Goal: Task Accomplishment & Management: Manage account settings

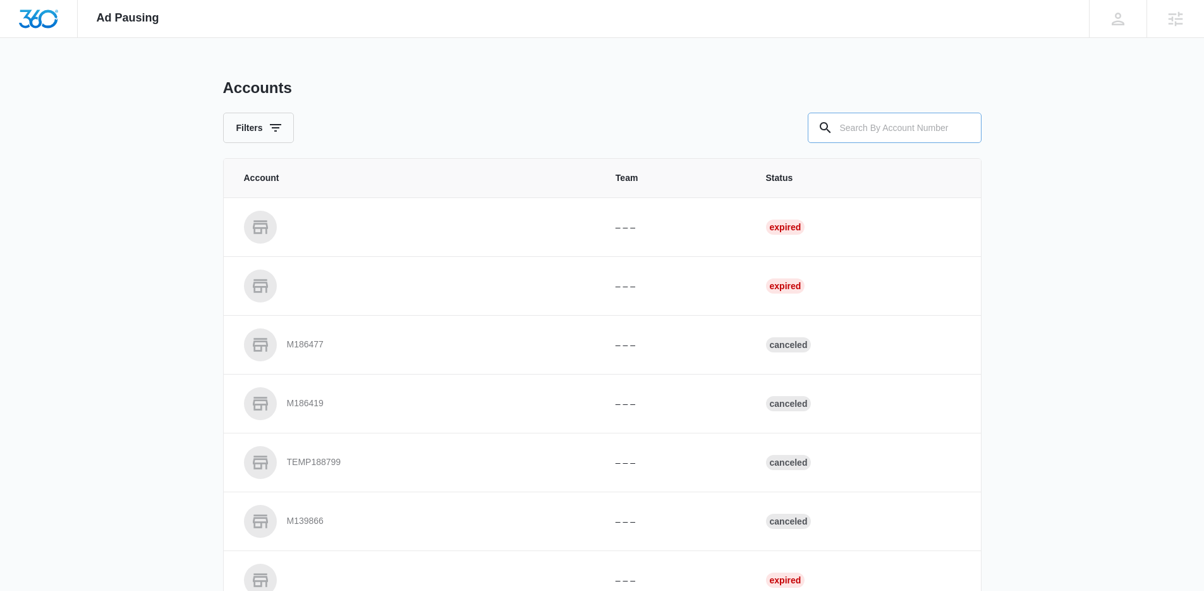
click at [885, 126] on input "text" at bounding box center [895, 128] width 174 height 30
type input "M27581"
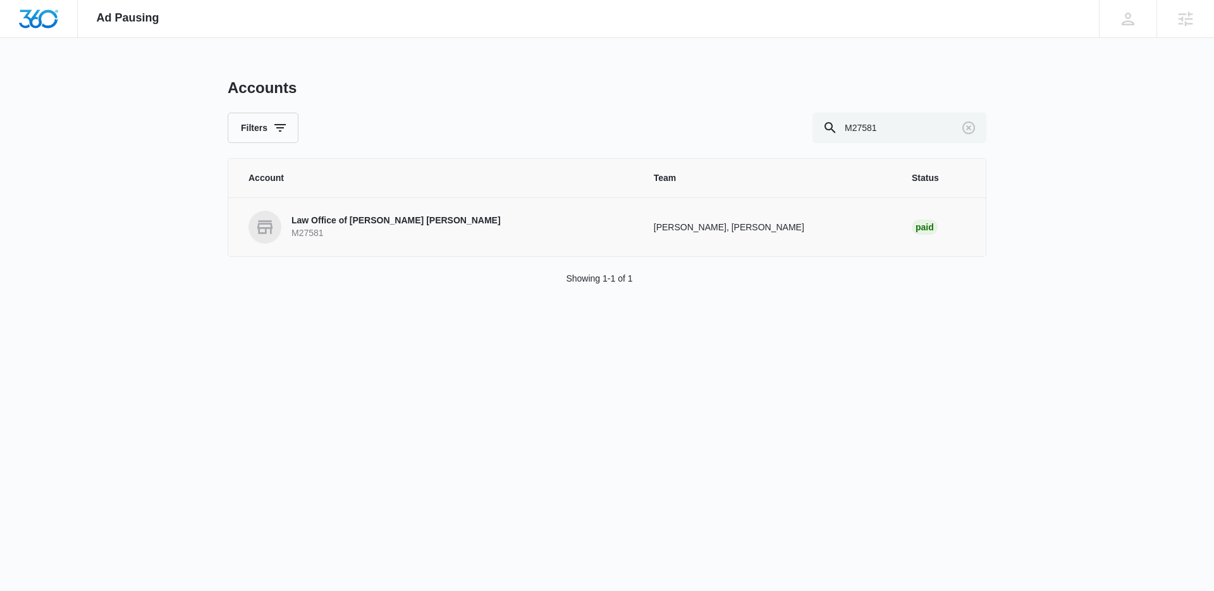
click at [436, 240] on link "Law Office of Jordan B. Rickards M27581" at bounding box center [435, 227] width 375 height 33
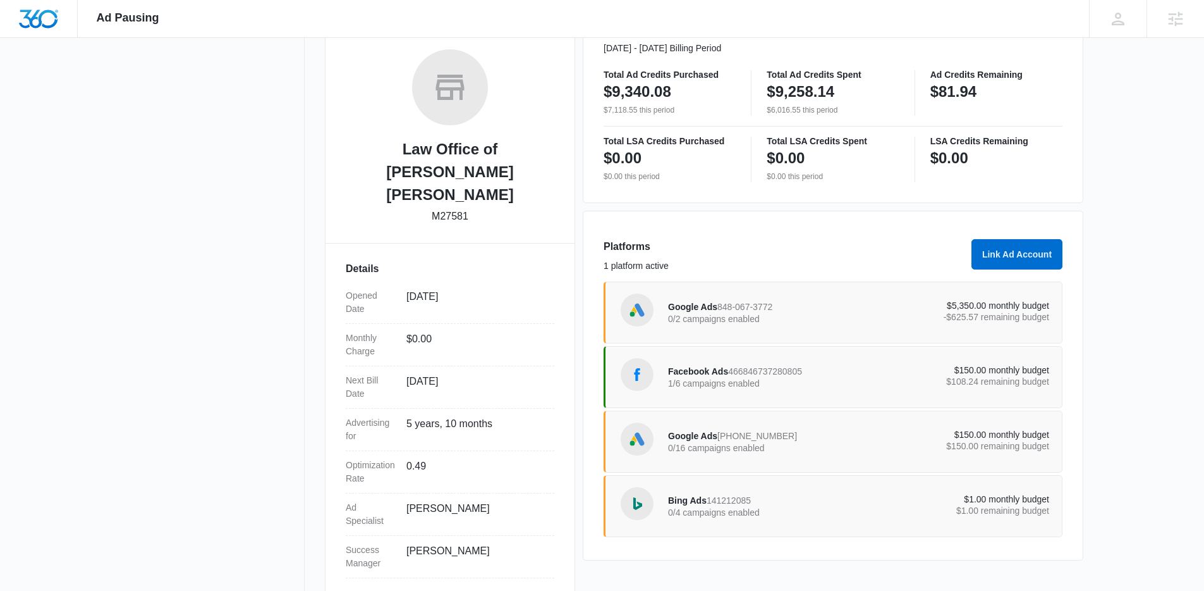
scroll to position [193, 0]
click at [826, 366] on div "Facebook Ads 466846737280805 1/6 campaigns enabled" at bounding box center [763, 376] width 191 height 27
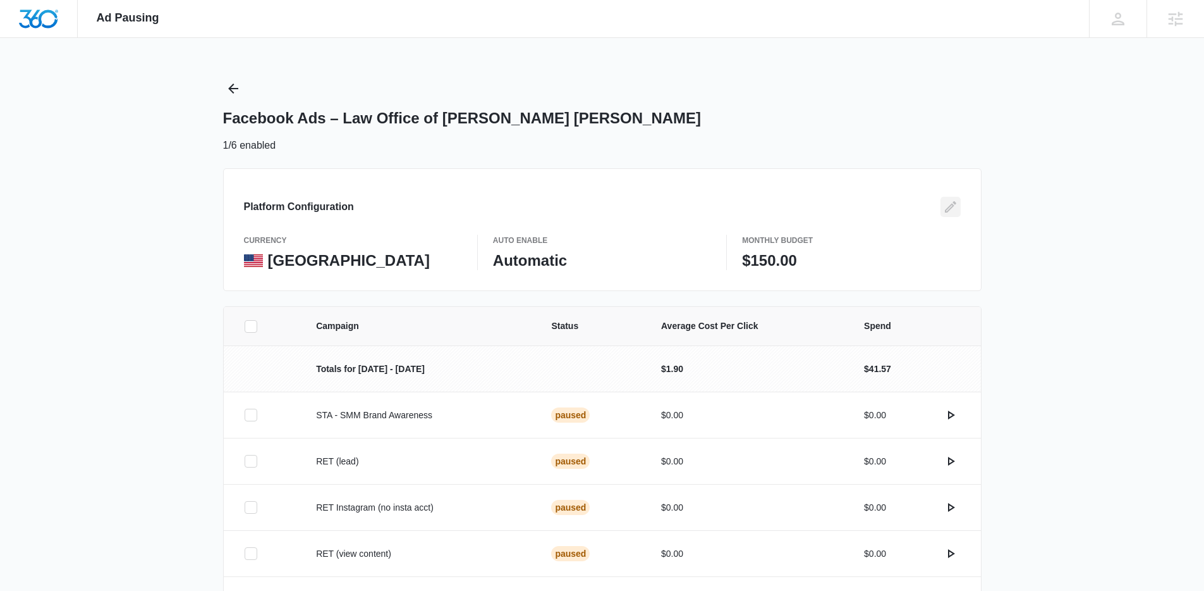
click at [952, 210] on icon "Edit" at bounding box center [950, 206] width 15 height 15
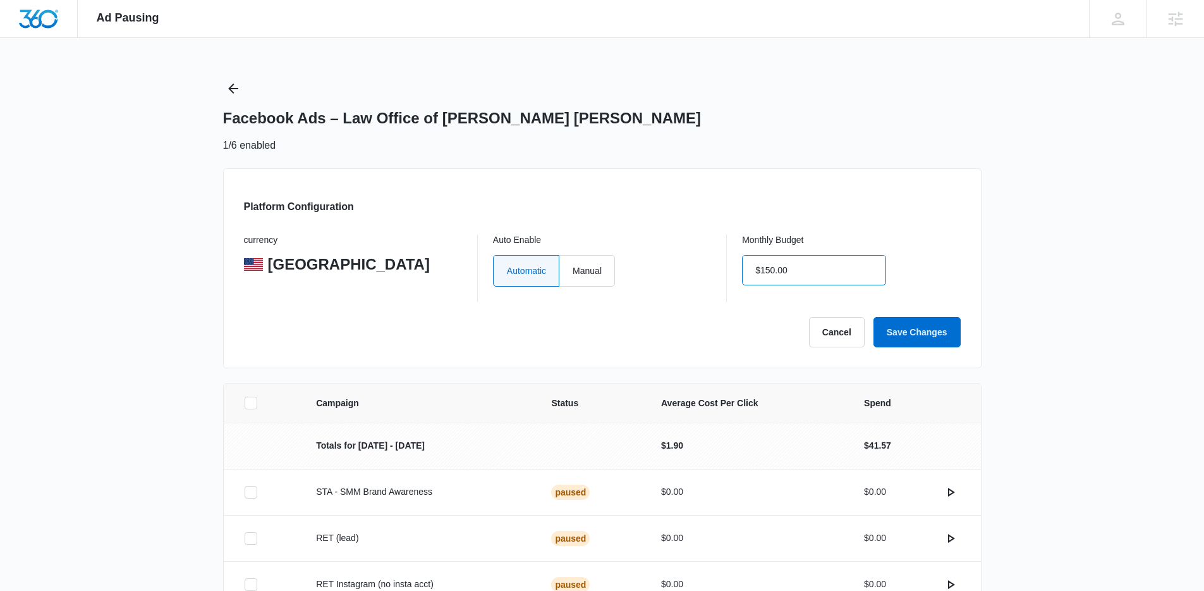
click at [832, 266] on input "$150.00" at bounding box center [814, 270] width 144 height 30
type input "$125.00"
click button "Save Changes" at bounding box center [917, 332] width 87 height 30
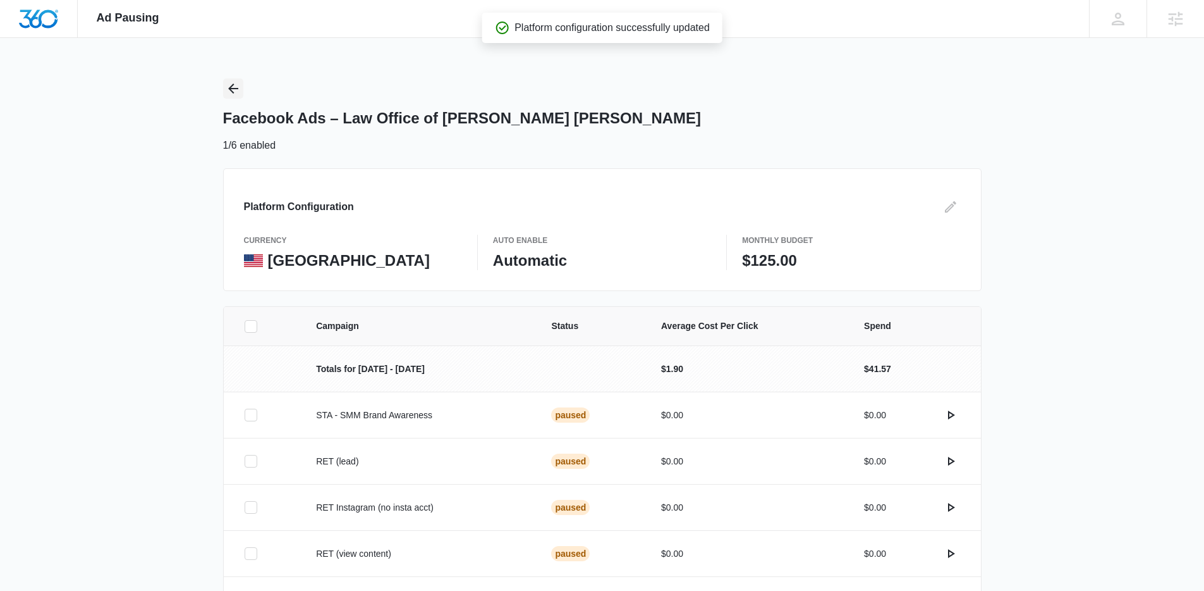
click at [238, 87] on icon "Back" at bounding box center [233, 88] width 15 height 15
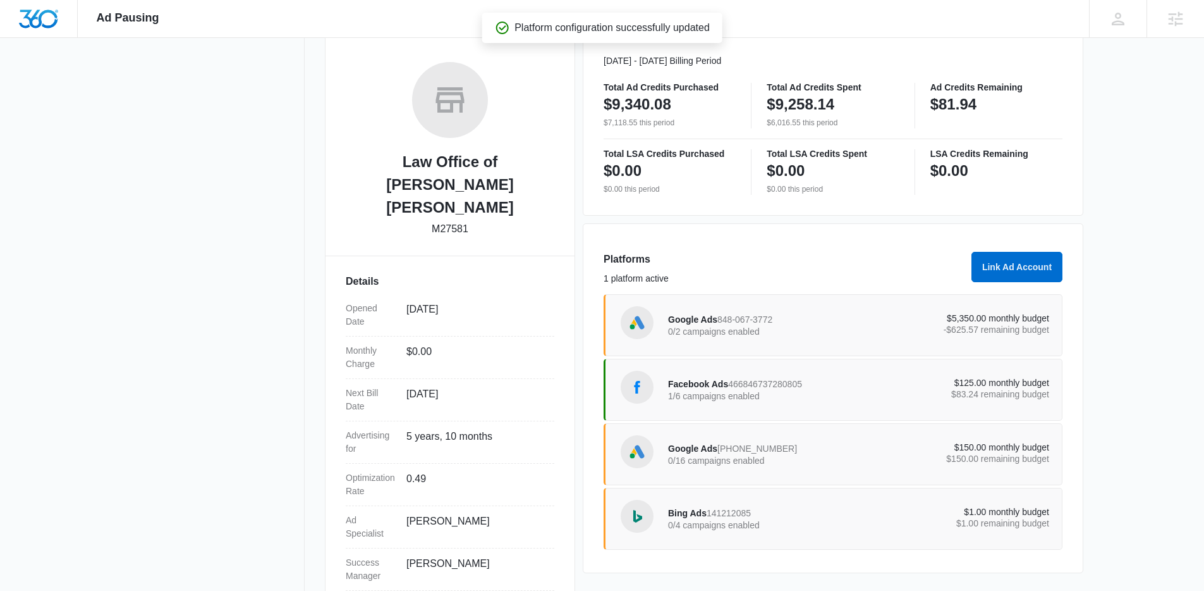
scroll to position [186, 0]
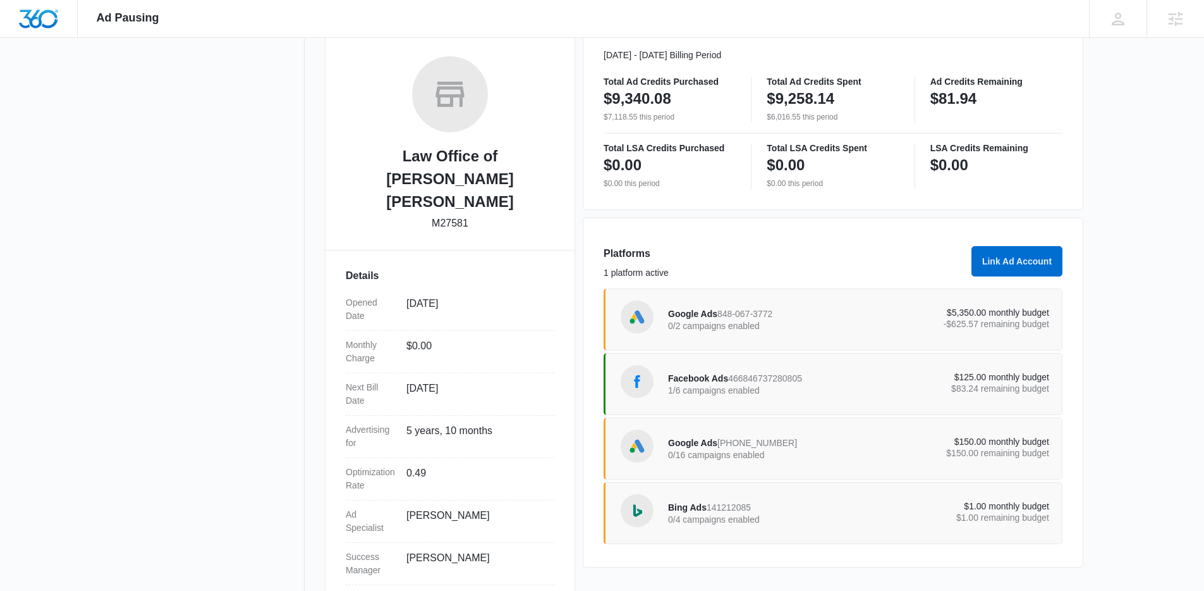
click at [890, 391] on p "$83.24 remaining budget" at bounding box center [954, 388] width 191 height 9
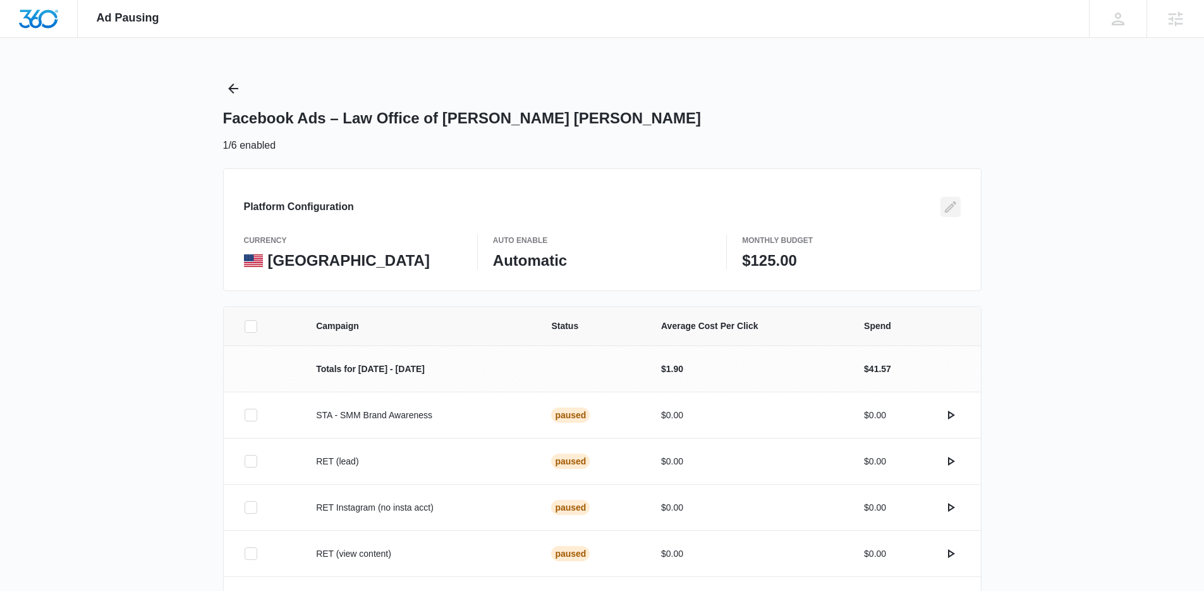
click at [950, 216] on button "Edit" at bounding box center [951, 207] width 20 height 20
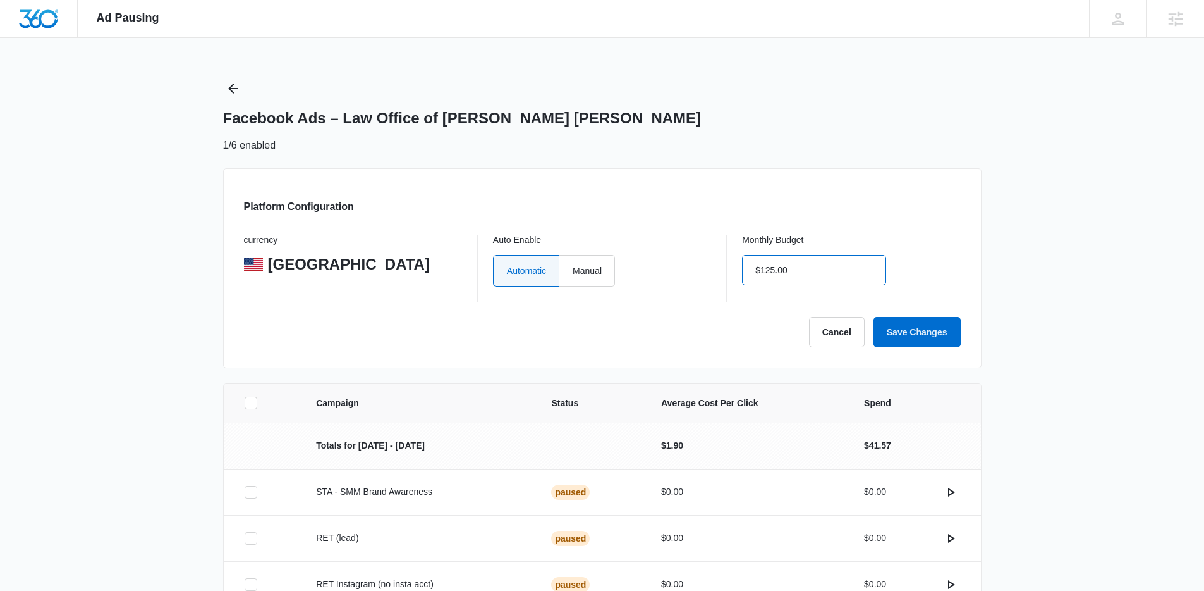
click at [789, 268] on input "$125.00" at bounding box center [814, 270] width 144 height 30
click at [792, 267] on input "$125.00" at bounding box center [814, 270] width 144 height 30
type input "$75.00"
click button "Save Changes" at bounding box center [917, 332] width 87 height 30
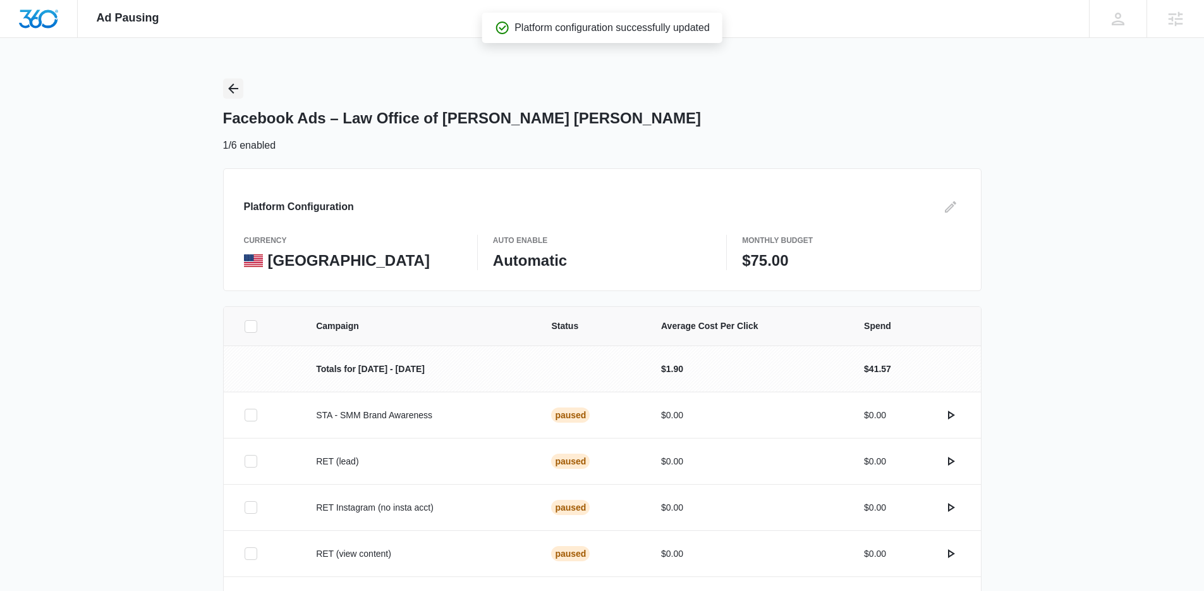
click at [225, 80] on button "Back" at bounding box center [233, 88] width 20 height 20
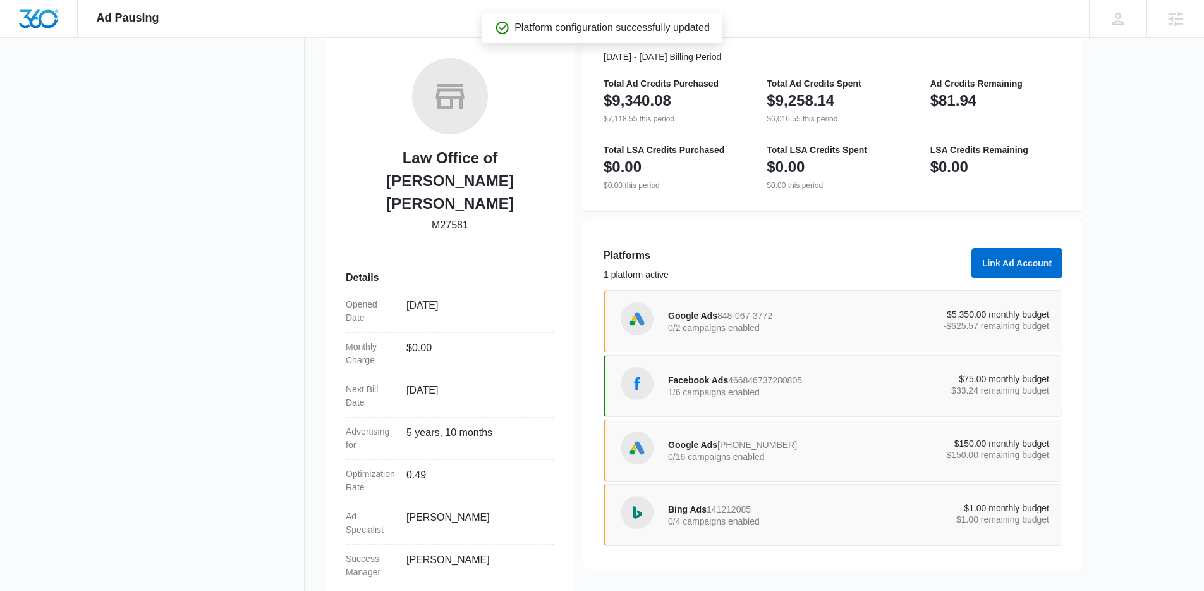
scroll to position [193, 0]
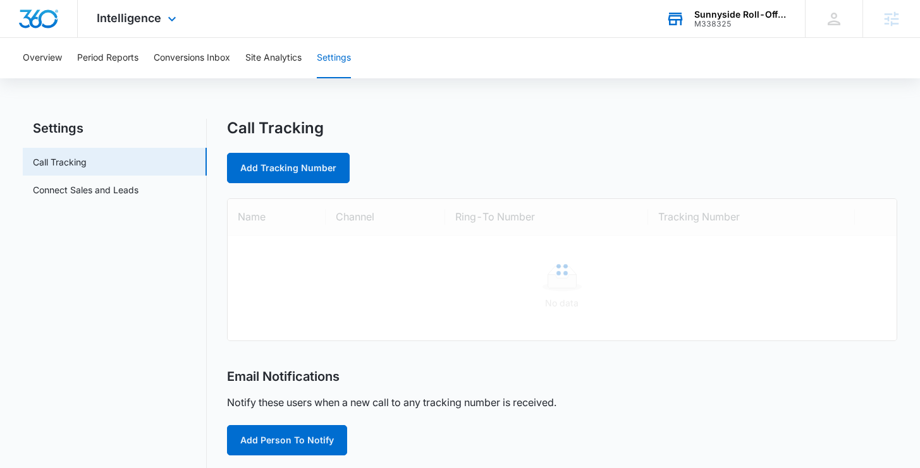
click at [724, 18] on div "Sunnyside Roll-Offs LLC" at bounding box center [740, 14] width 92 height 10
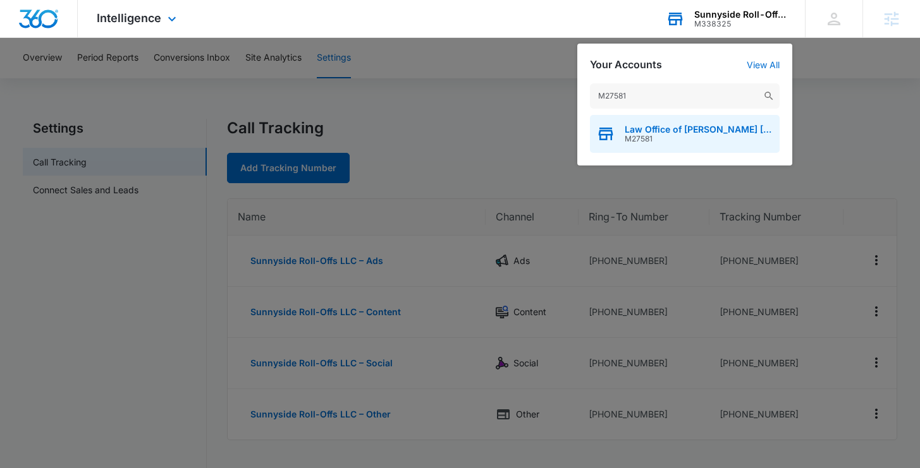
type input "M27581"
click at [651, 130] on span "Law Office of [PERSON_NAME] [PERSON_NAME]" at bounding box center [699, 130] width 149 height 10
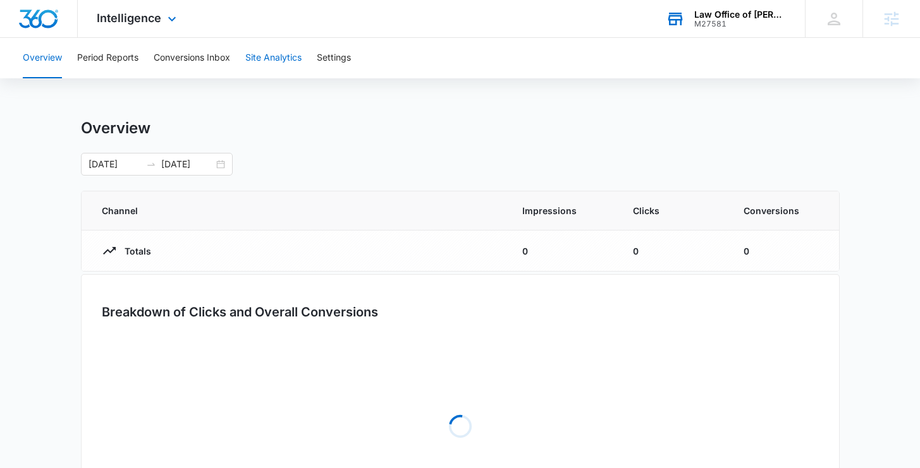
click at [262, 63] on button "Site Analytics" at bounding box center [273, 58] width 56 height 40
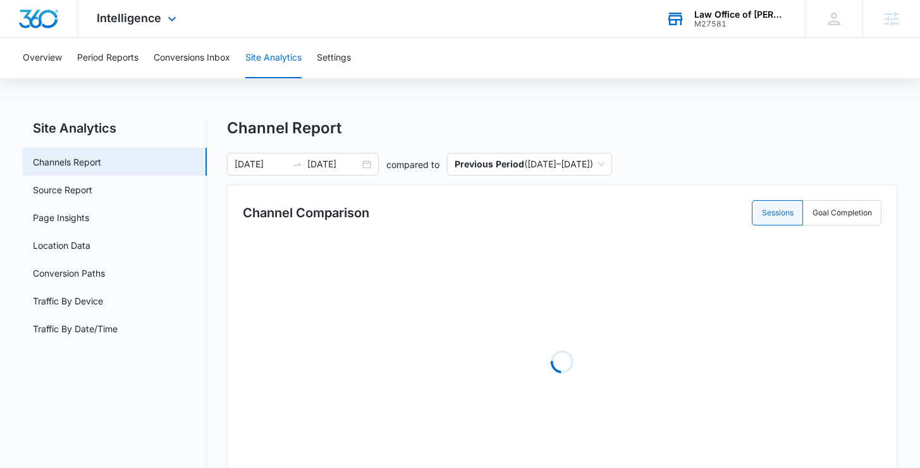
click at [141, 30] on div "Intelligence Apps Reputation Websites Forms CRM Email Social Shop Content Ads I…" at bounding box center [138, 18] width 121 height 37
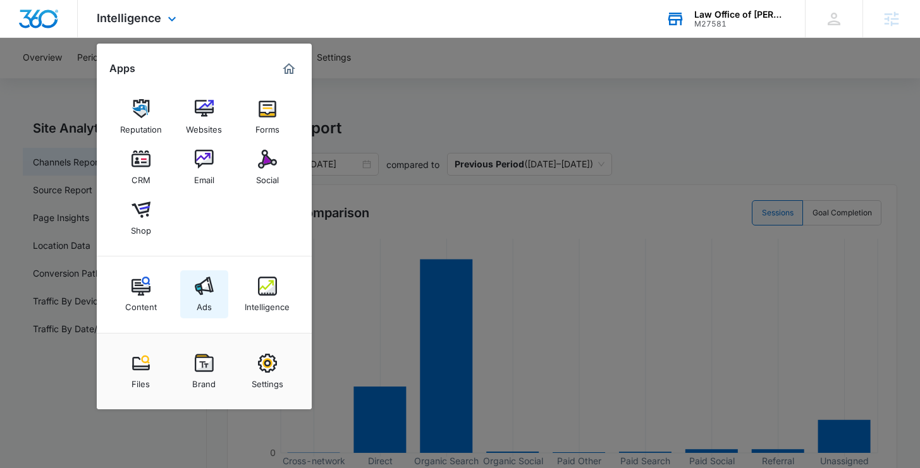
click at [200, 283] on img at bounding box center [204, 286] width 19 height 19
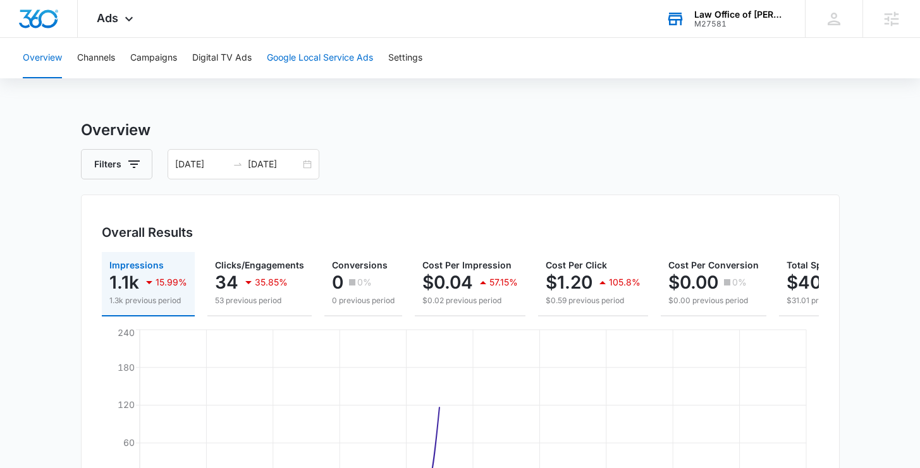
click at [334, 58] on button "Google Local Service Ads" at bounding box center [320, 58] width 106 height 40
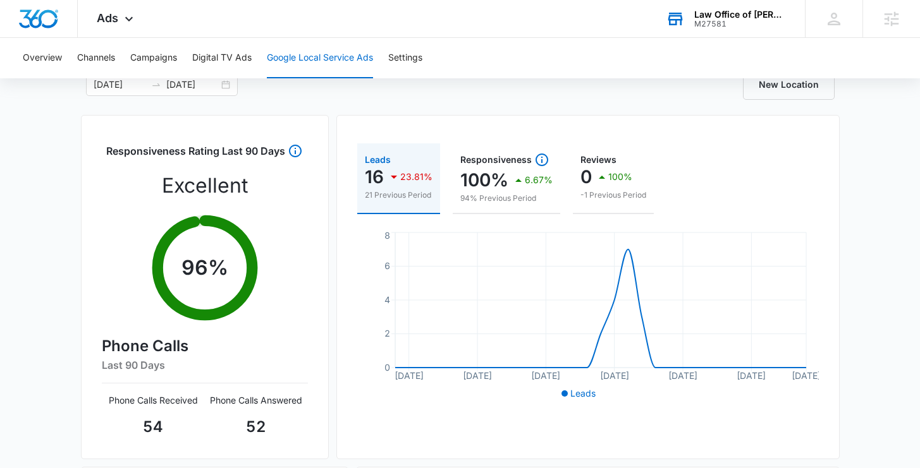
scroll to position [86, 0]
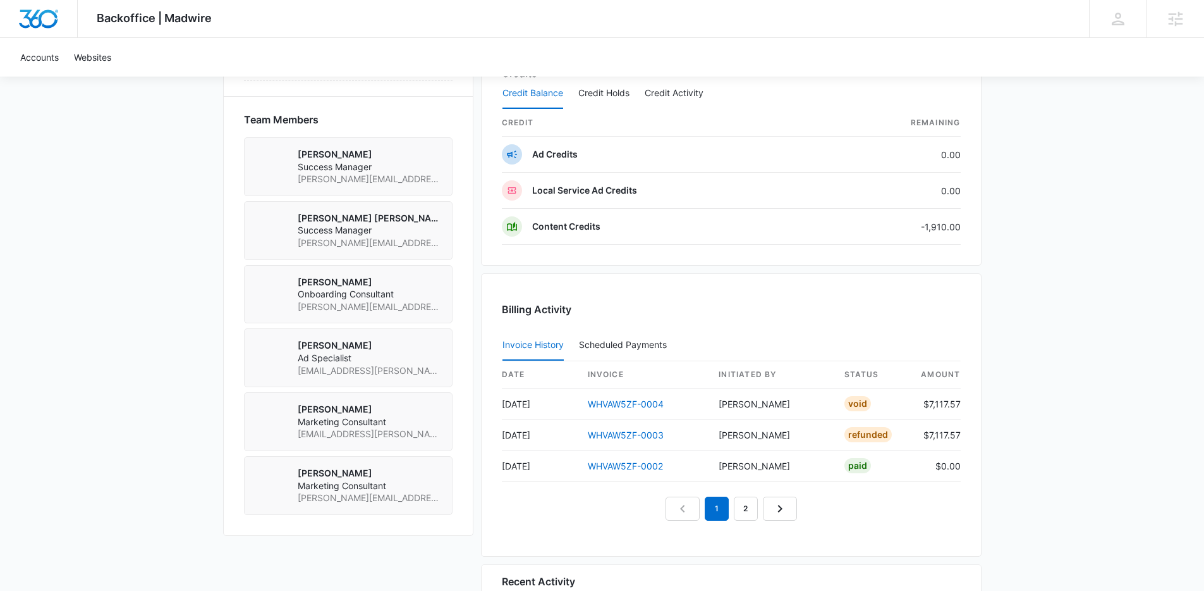
scroll to position [911, 0]
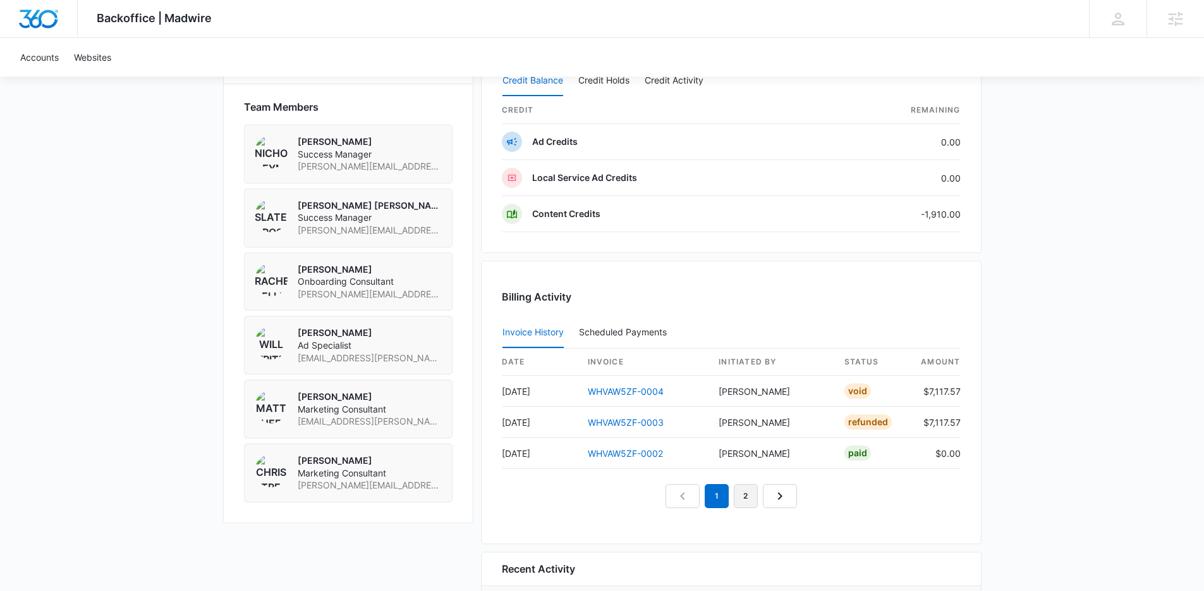
click at [740, 495] on link "2" at bounding box center [746, 496] width 24 height 24
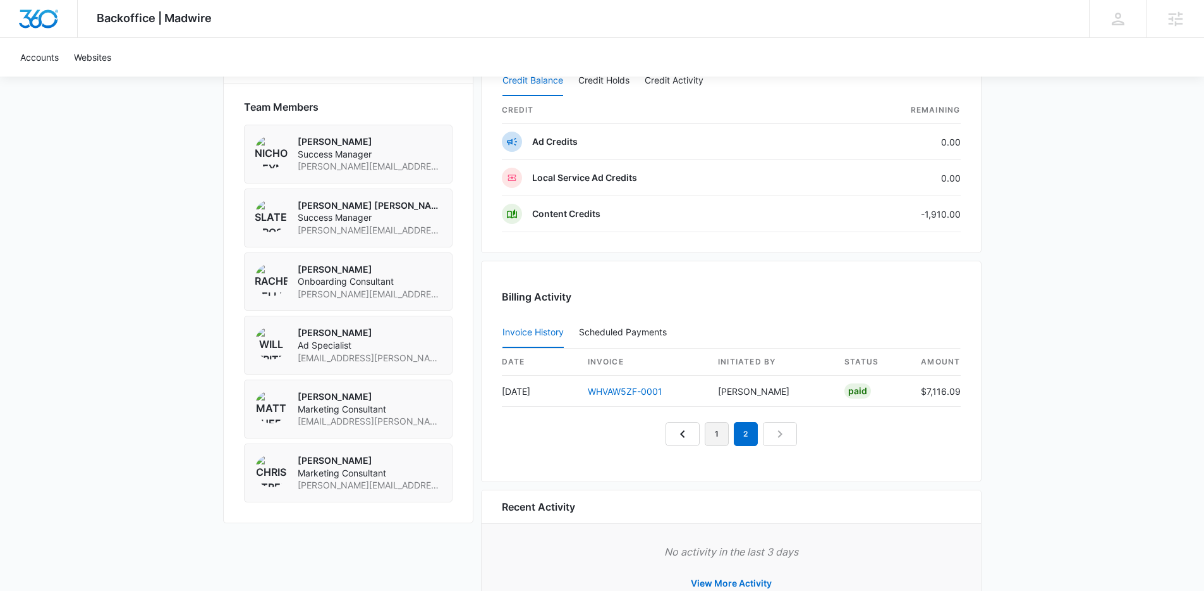
click at [722, 434] on link "1" at bounding box center [717, 434] width 24 height 24
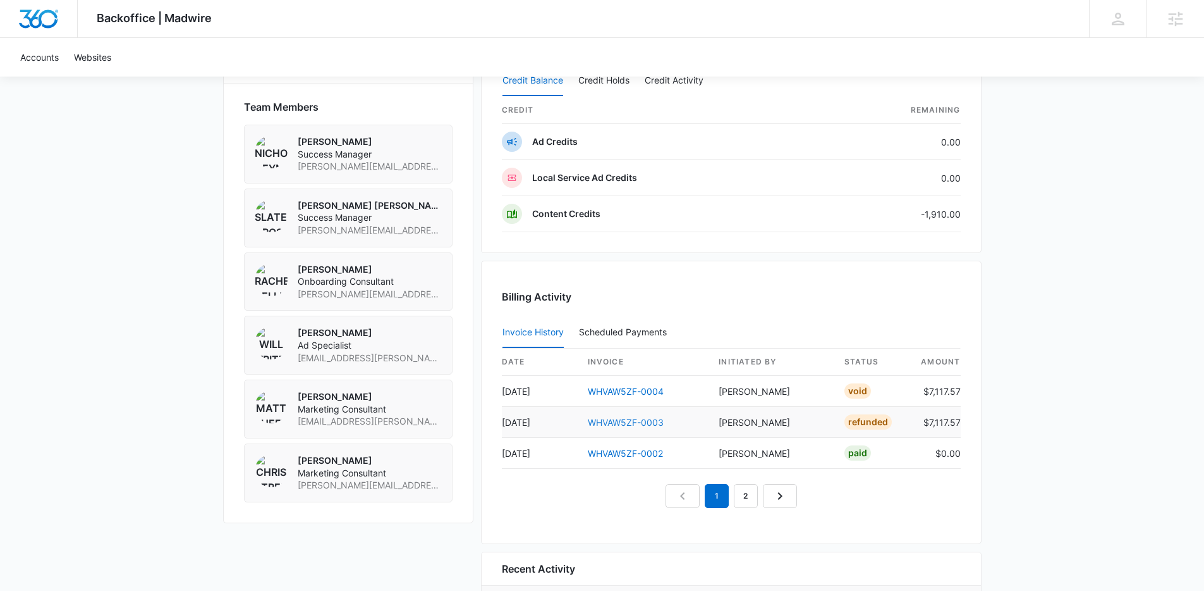
click at [652, 422] on link "WHVAW5ZF-0003" at bounding box center [626, 422] width 76 height 11
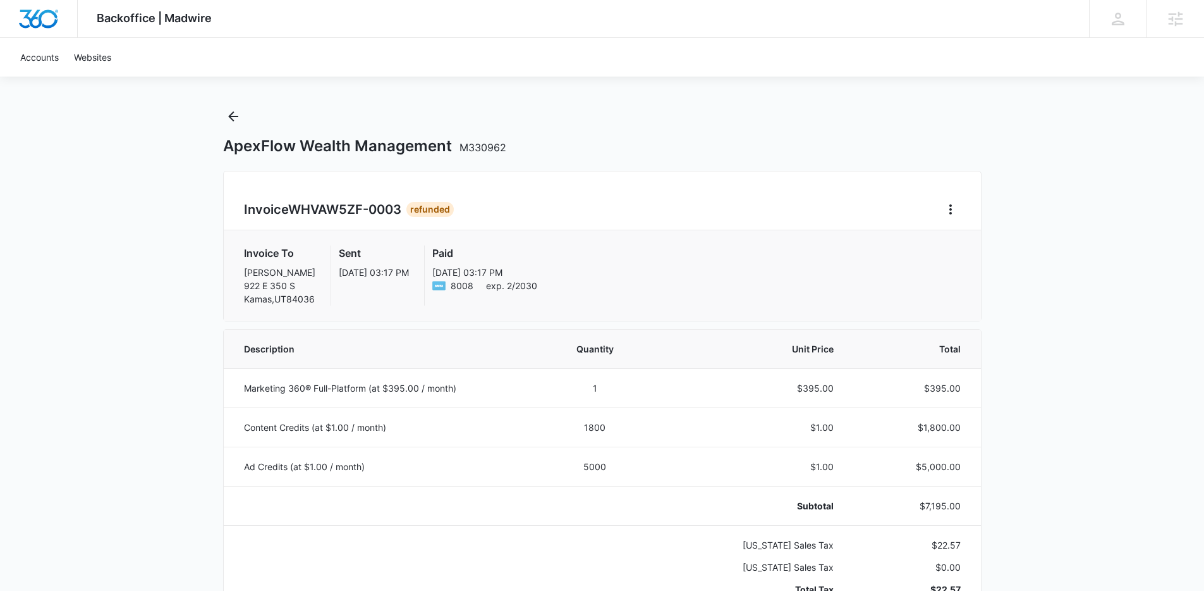
scroll to position [11, 0]
click at [239, 114] on icon "Back" at bounding box center [233, 115] width 15 height 15
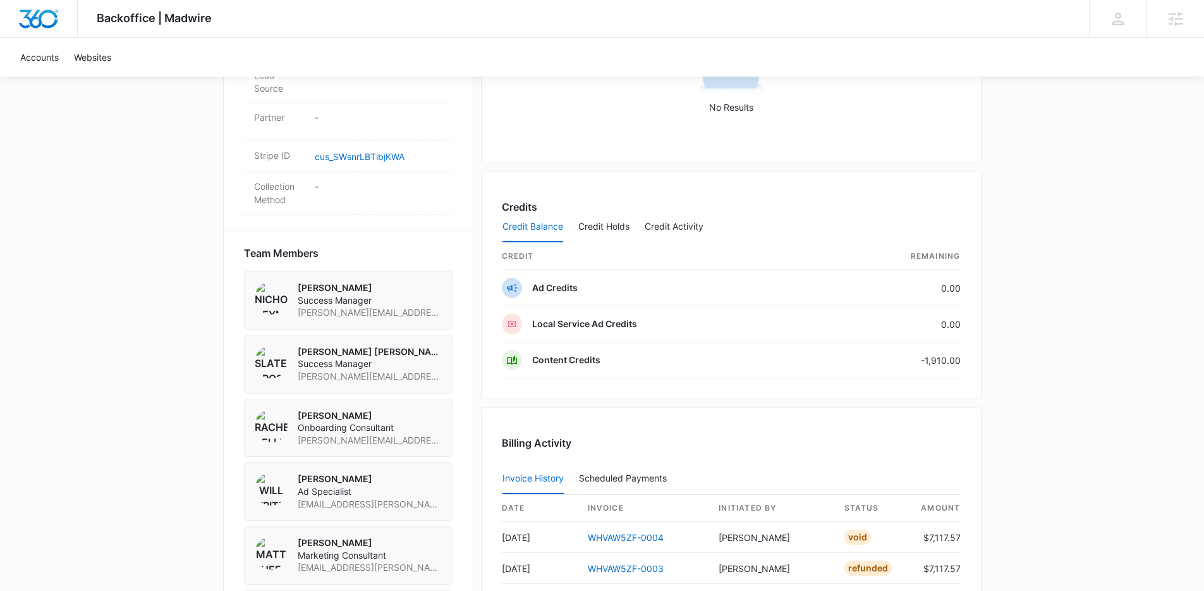
scroll to position [1025, 0]
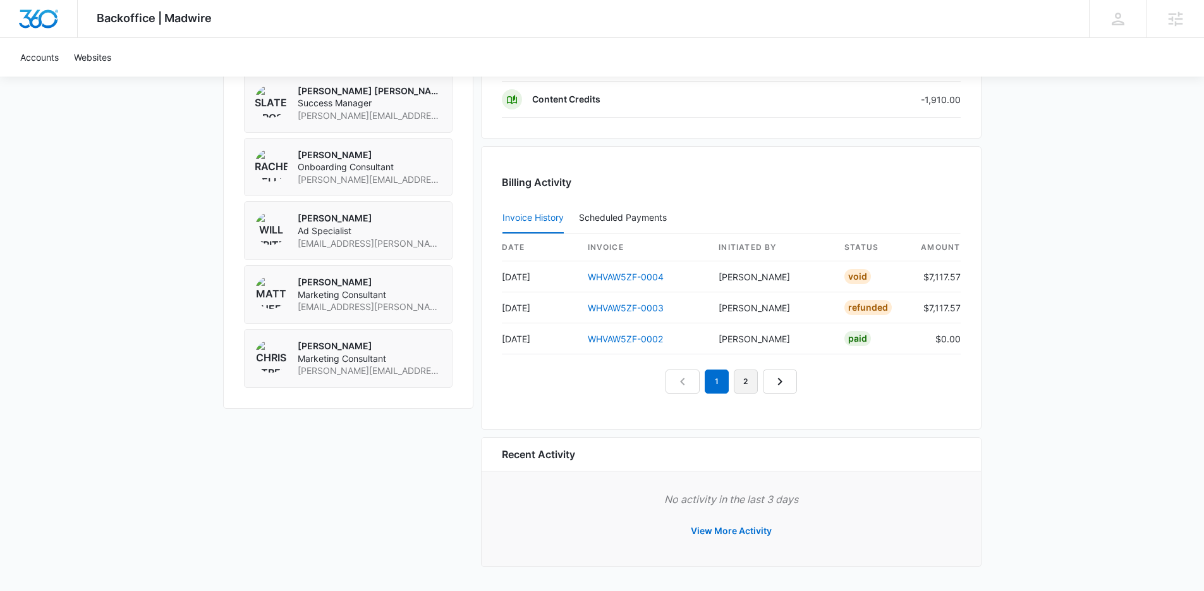
click at [750, 384] on link "2" at bounding box center [746, 381] width 24 height 24
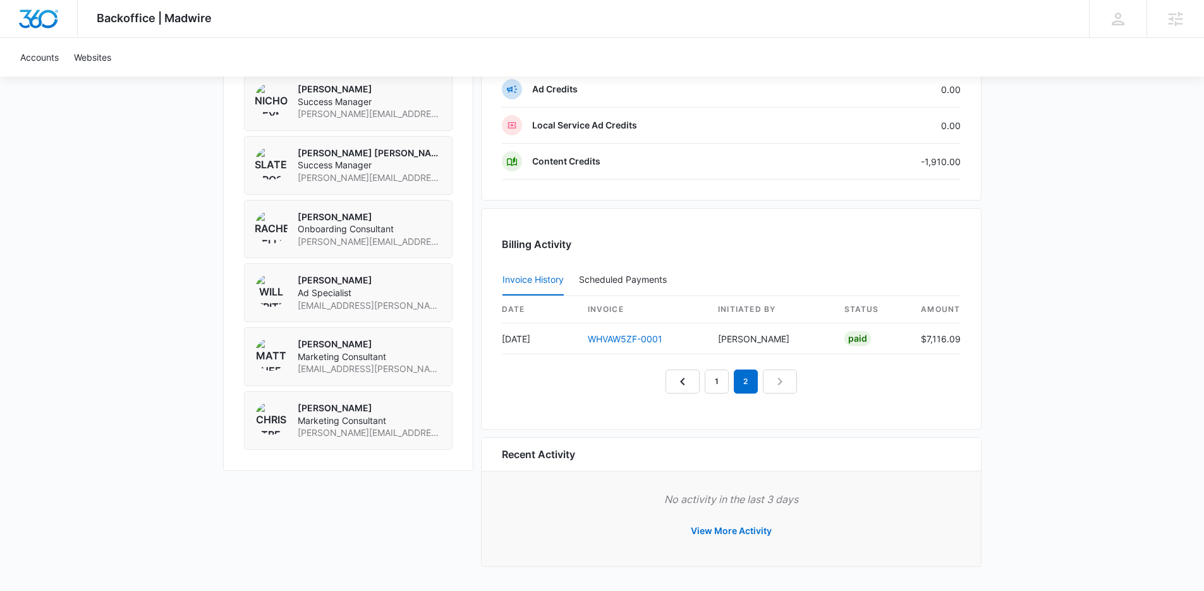
scroll to position [964, 0]
click at [719, 383] on link "1" at bounding box center [717, 381] width 24 height 24
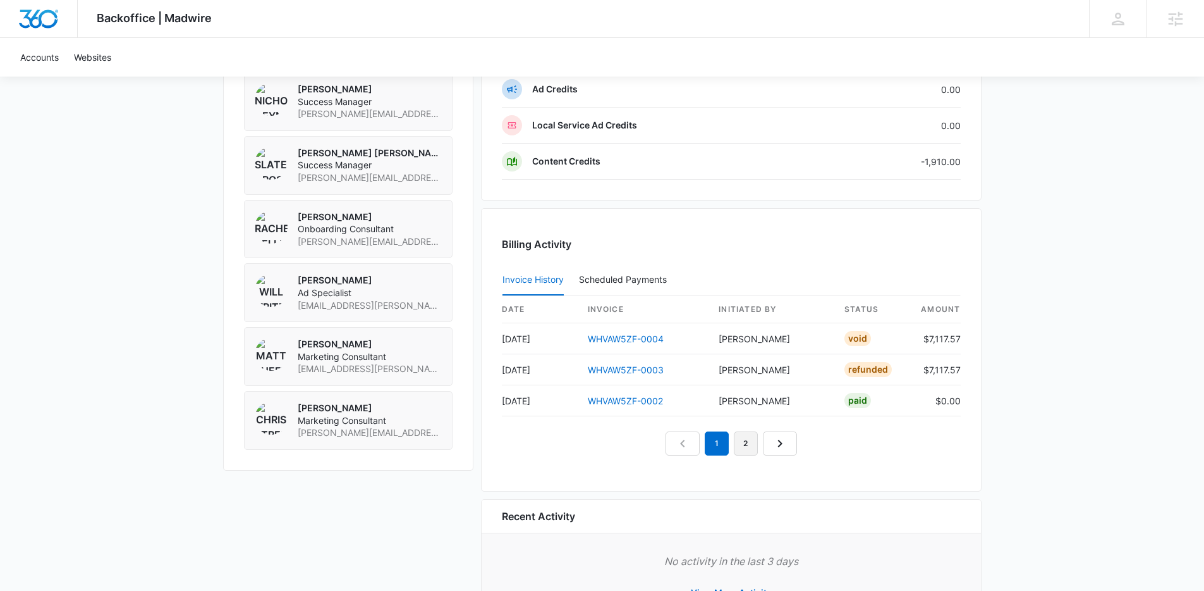
click at [745, 439] on link "2" at bounding box center [746, 443] width 24 height 24
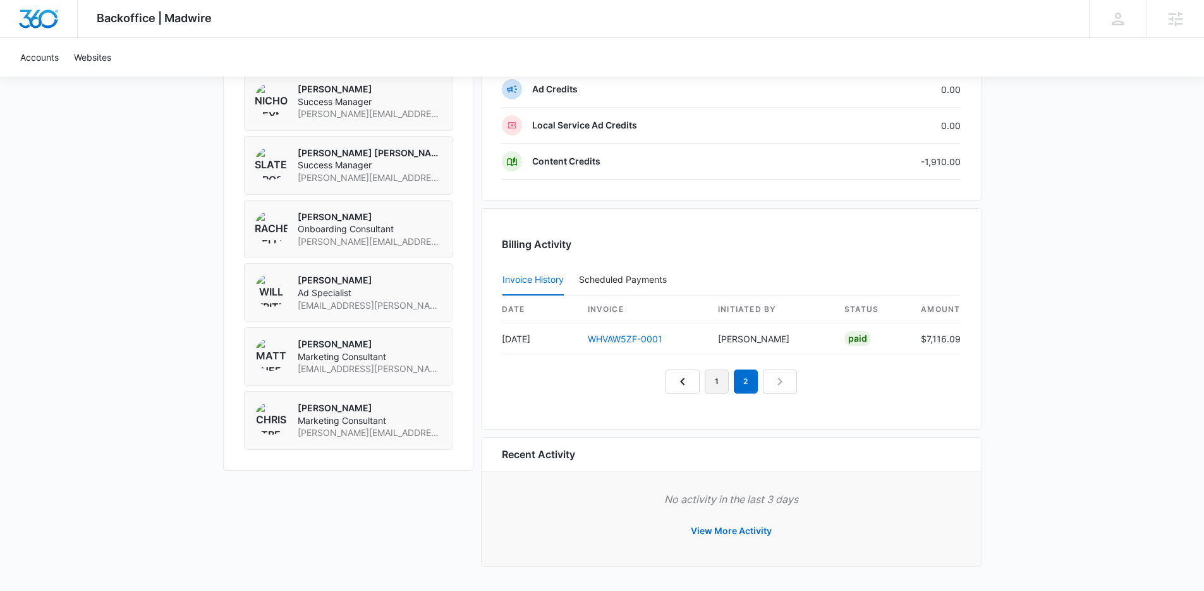
click at [718, 386] on link "1" at bounding box center [717, 381] width 24 height 24
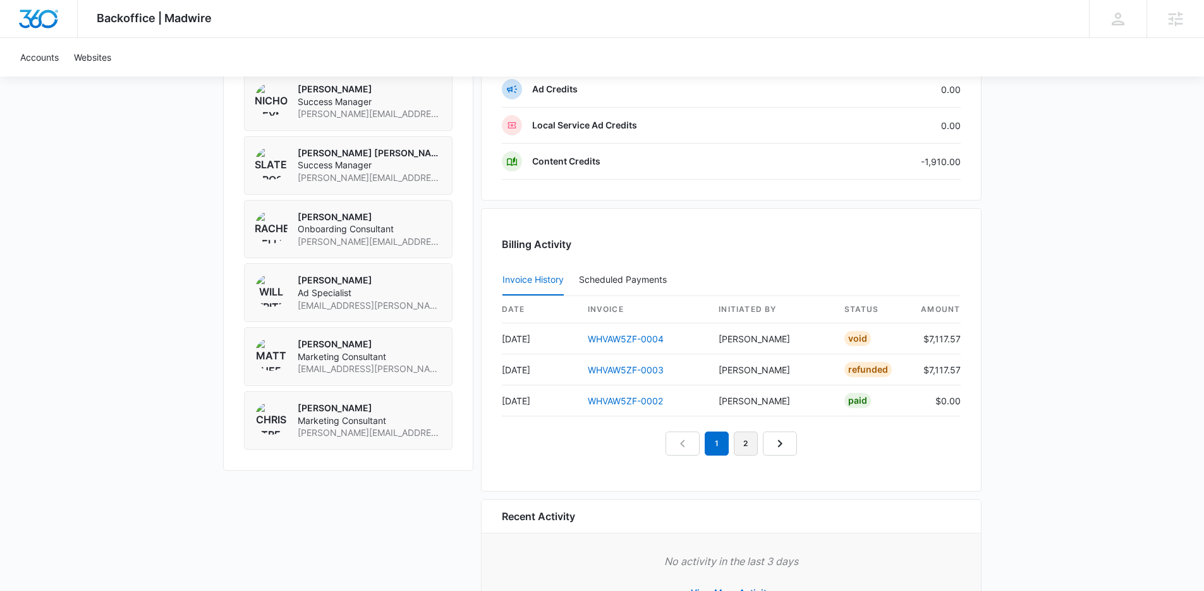
click at [744, 434] on link "2" at bounding box center [746, 443] width 24 height 24
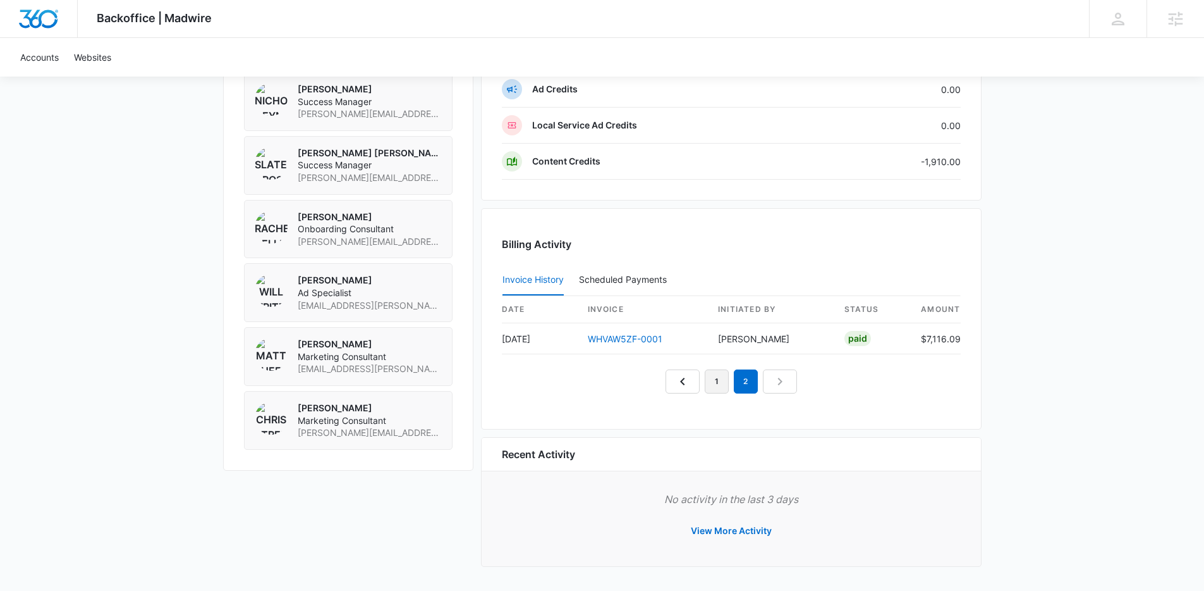
click at [719, 383] on link "1" at bounding box center [717, 381] width 24 height 24
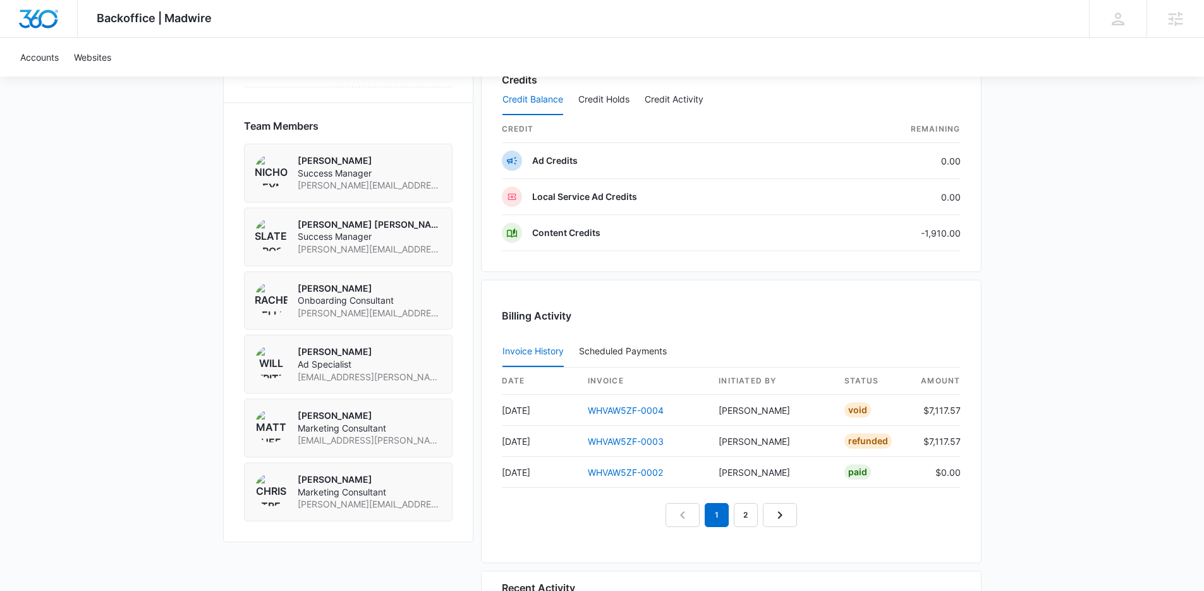
scroll to position [873, 0]
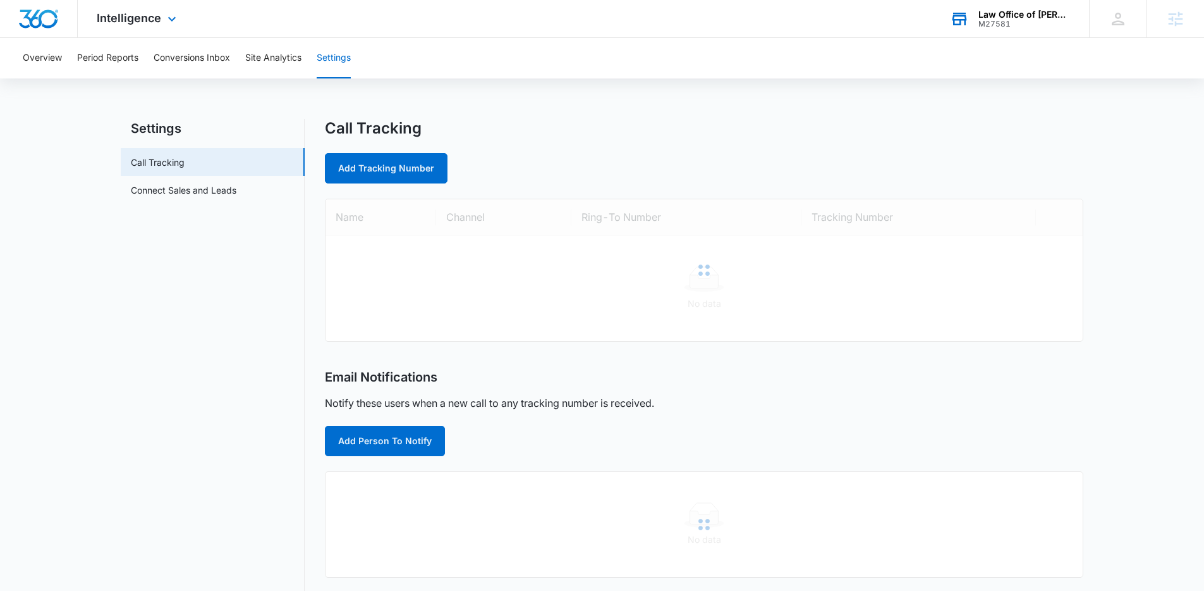
click at [1047, 26] on div "M27581" at bounding box center [1025, 24] width 92 height 9
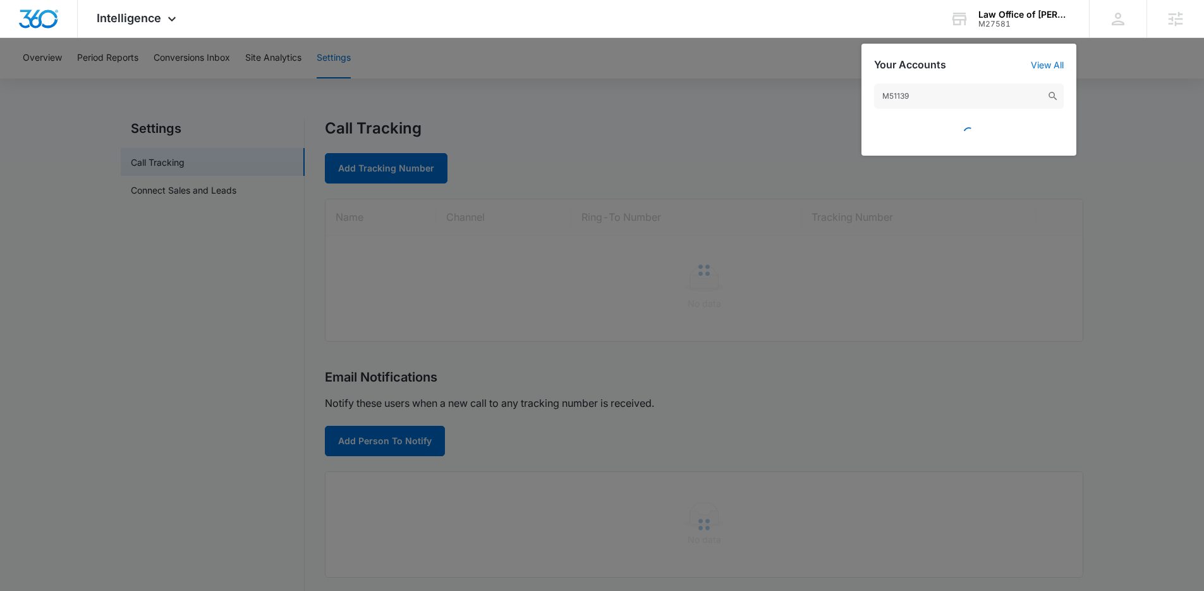
type input "M51139"
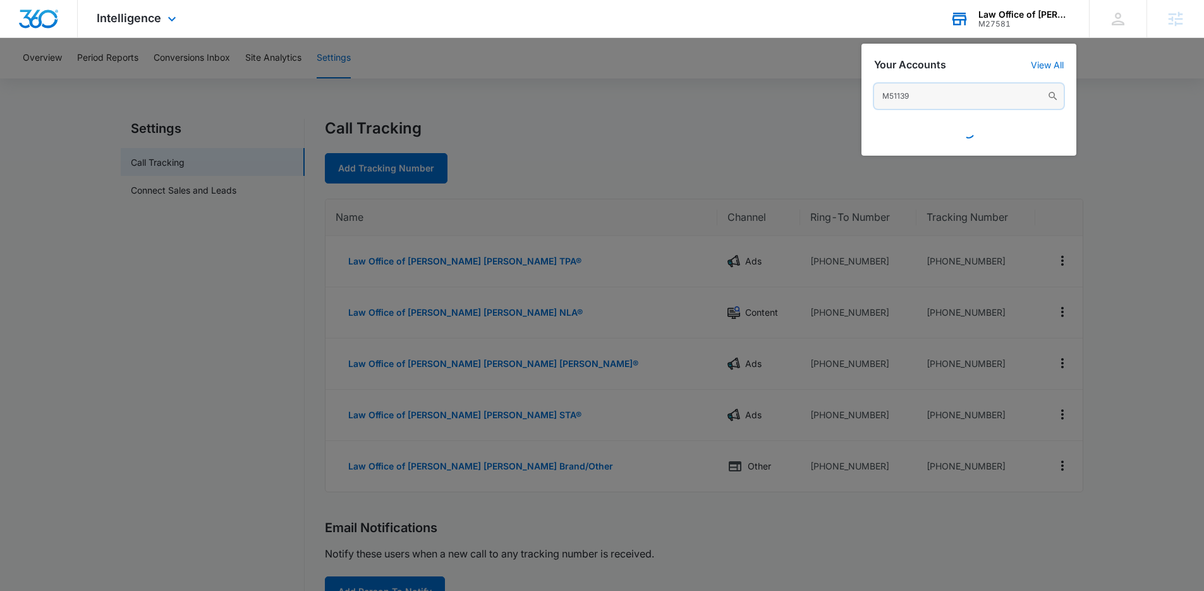
click at [948, 97] on input "M51139" at bounding box center [969, 95] width 190 height 25
click at [768, 114] on div at bounding box center [602, 295] width 1204 height 591
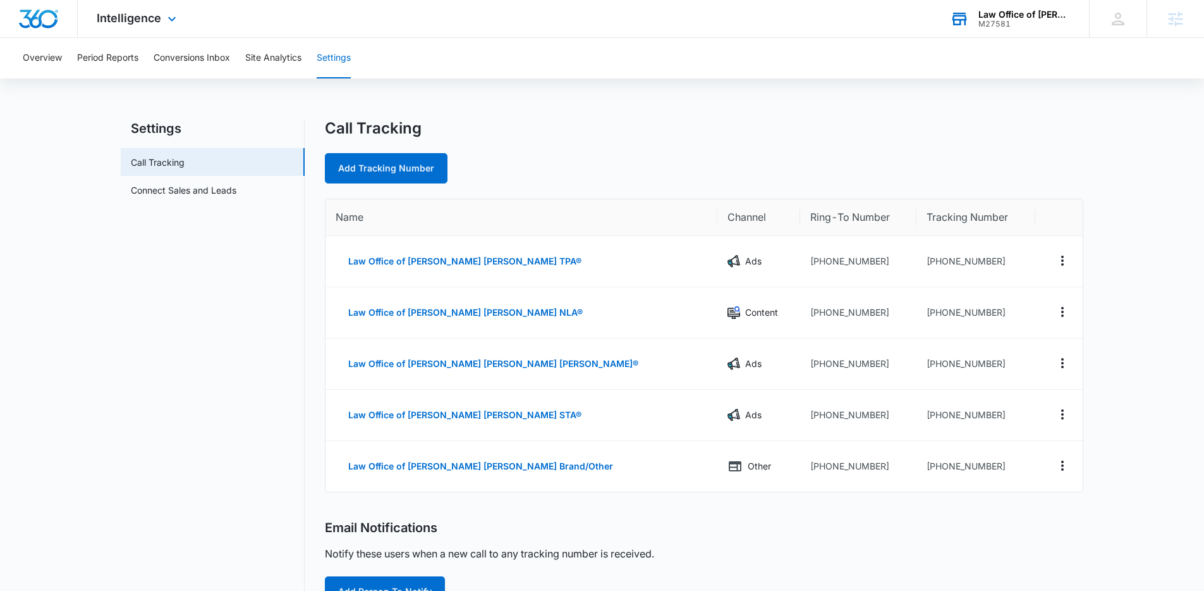
click at [1023, 23] on div "M27581" at bounding box center [1025, 24] width 92 height 9
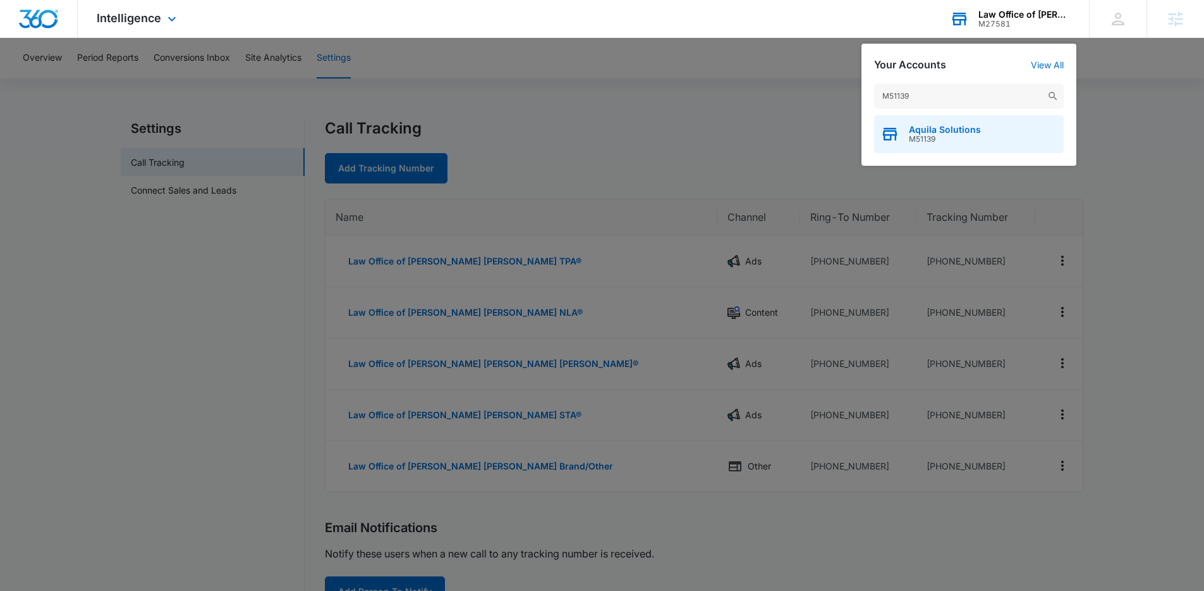
type input "M51139"
click at [931, 130] on span "Aquila Solutions" at bounding box center [945, 130] width 72 height 10
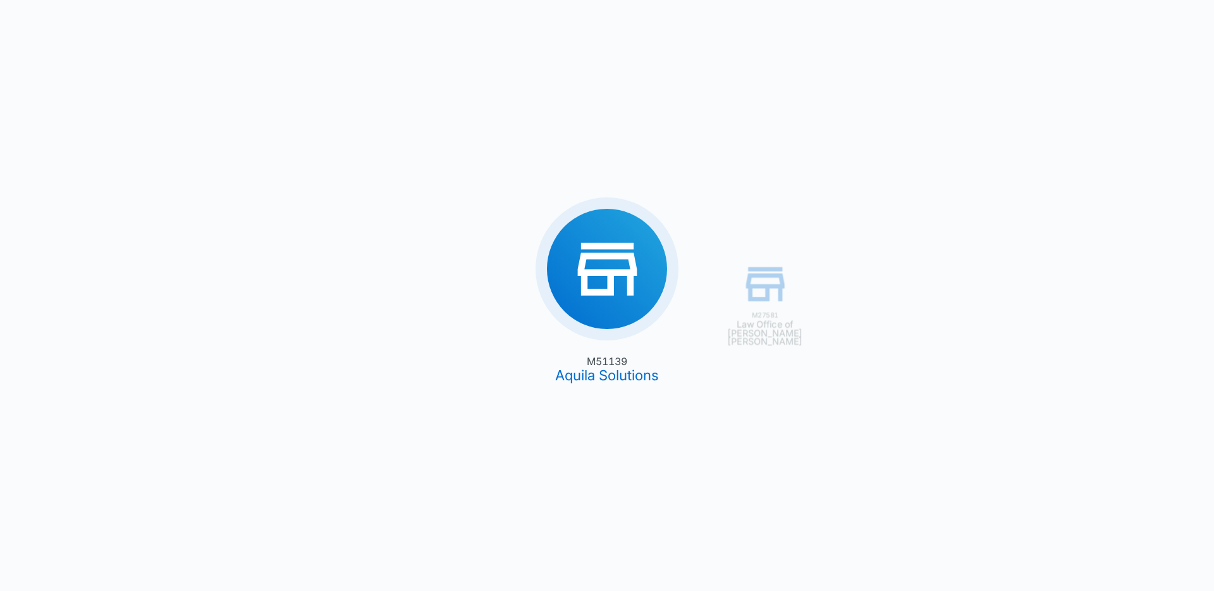
type input "[DATE]"
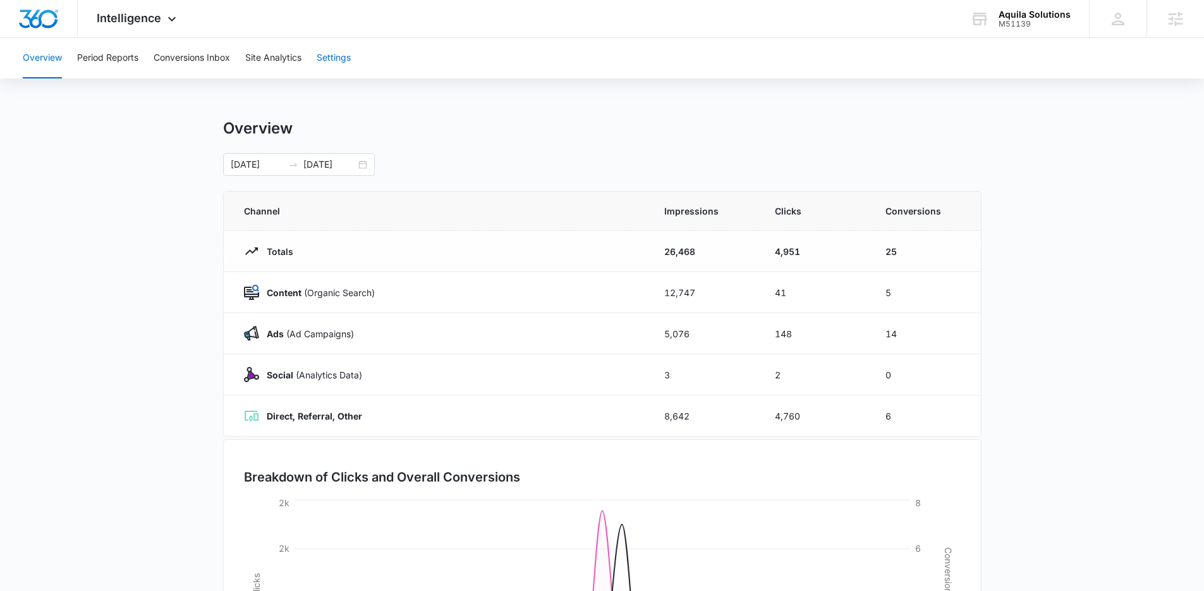
click at [349, 68] on button "Settings" at bounding box center [334, 58] width 34 height 40
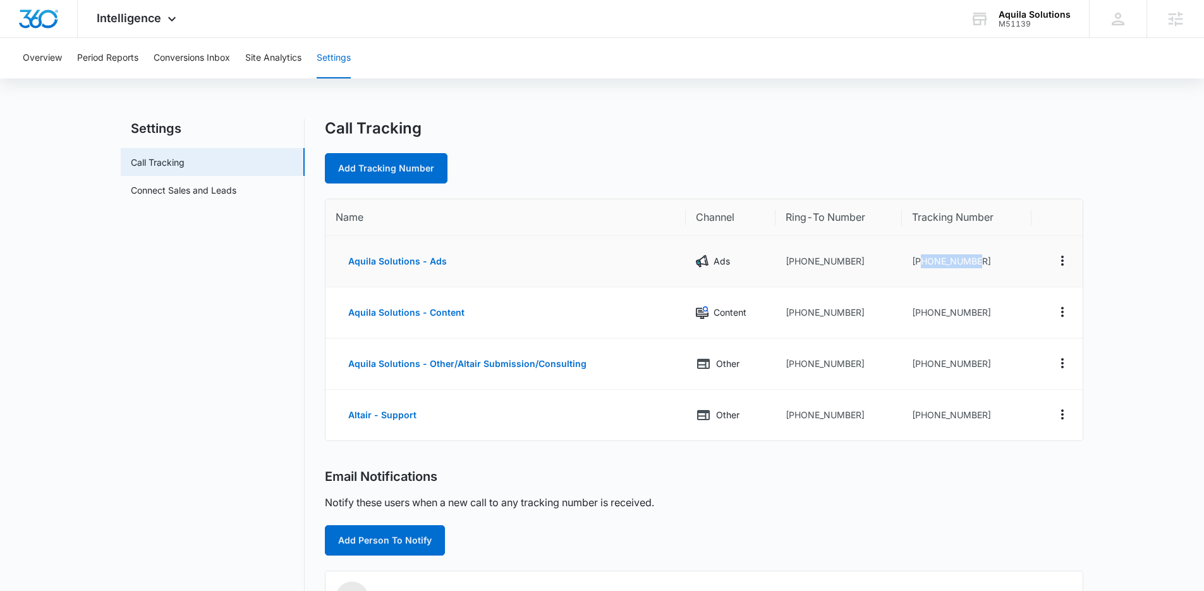
drag, startPoint x: 988, startPoint y: 259, endPoint x: 921, endPoint y: 258, distance: 67.0
click at [921, 258] on td "[PHONE_NUMBER]" at bounding box center [966, 261] width 129 height 51
copy td "8338856389"
